Goal: Navigation & Orientation: Find specific page/section

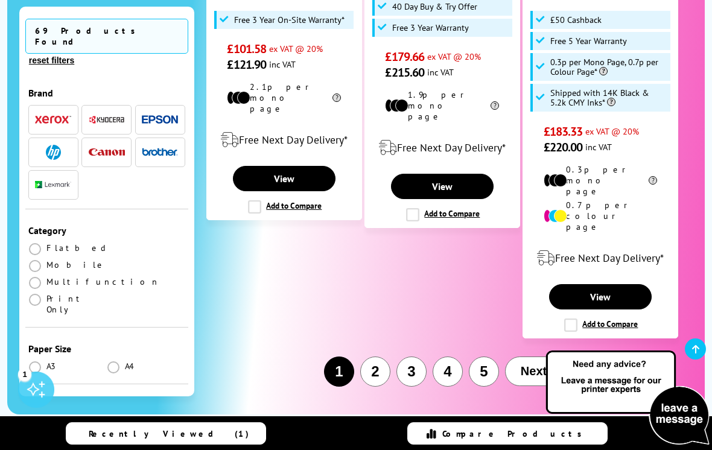
scroll to position [2232, 0]
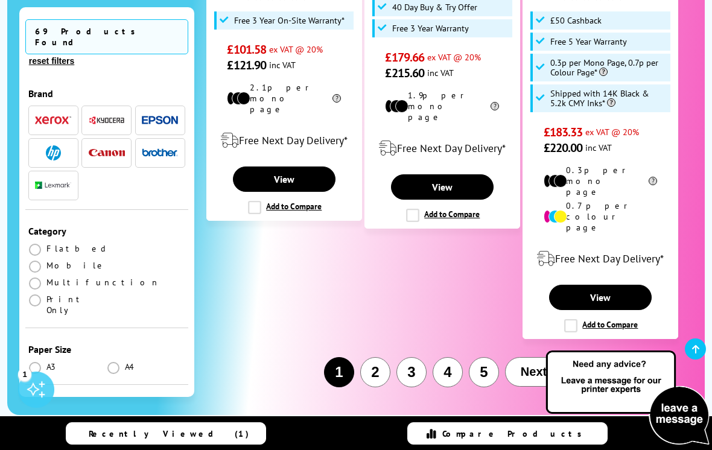
click at [448, 357] on button "4" at bounding box center [448, 372] width 30 height 30
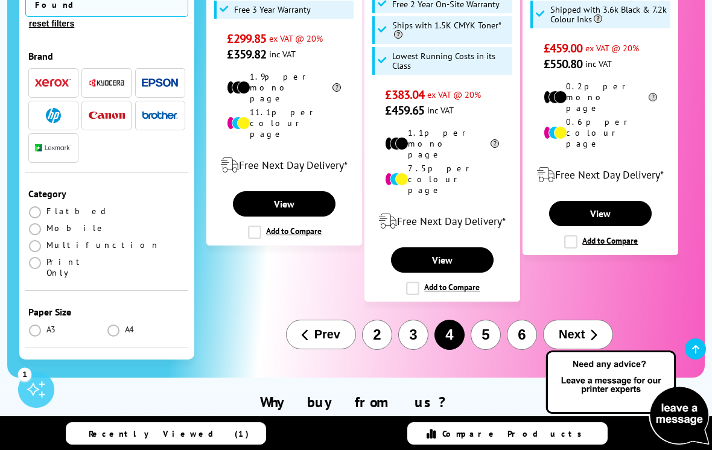
scroll to position [2003, 0]
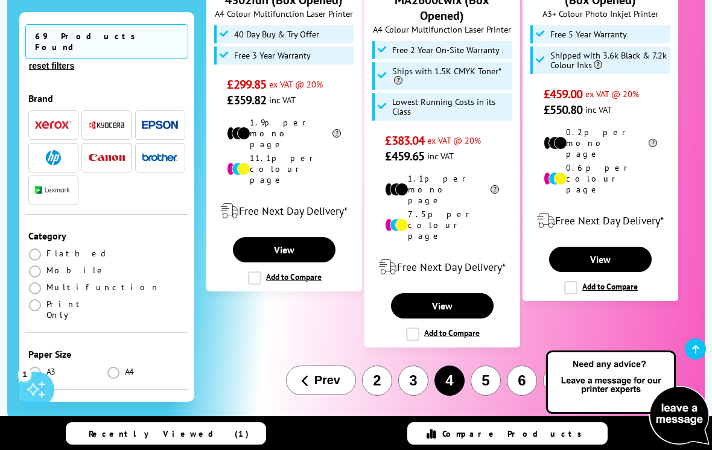
click at [489, 366] on button "5" at bounding box center [486, 381] width 30 height 30
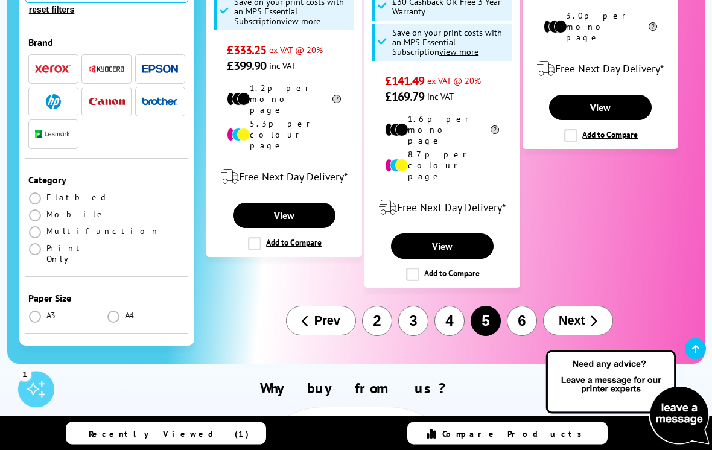
scroll to position [2105, 0]
click at [583, 314] on span "Next" at bounding box center [572, 321] width 26 height 14
